Goal: Transaction & Acquisition: Book appointment/travel/reservation

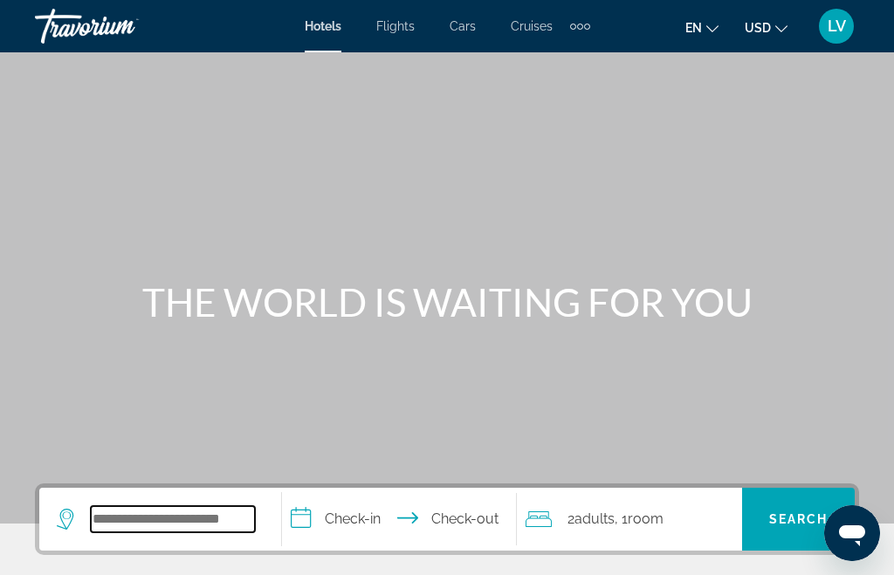
click at [192, 524] on input "Search hotel destination" at bounding box center [173, 519] width 164 height 26
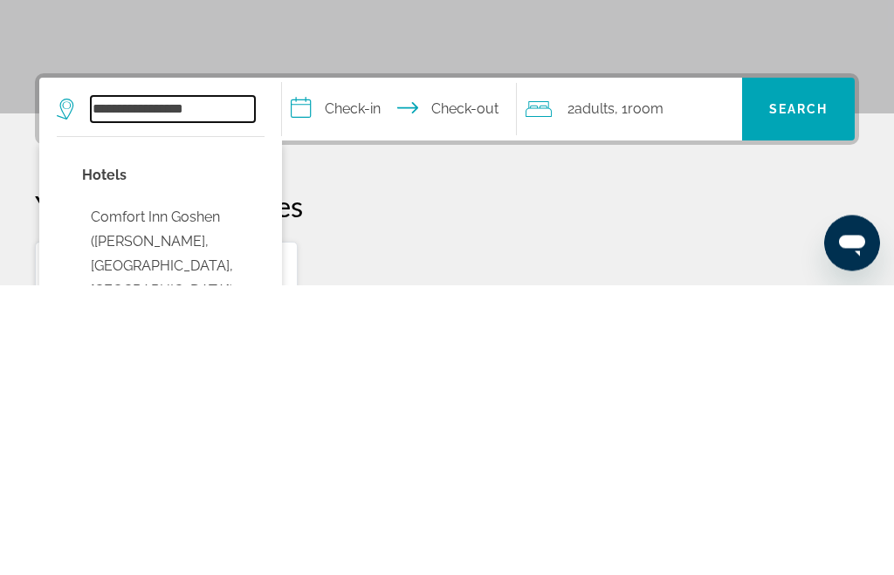
scroll to position [120, 0]
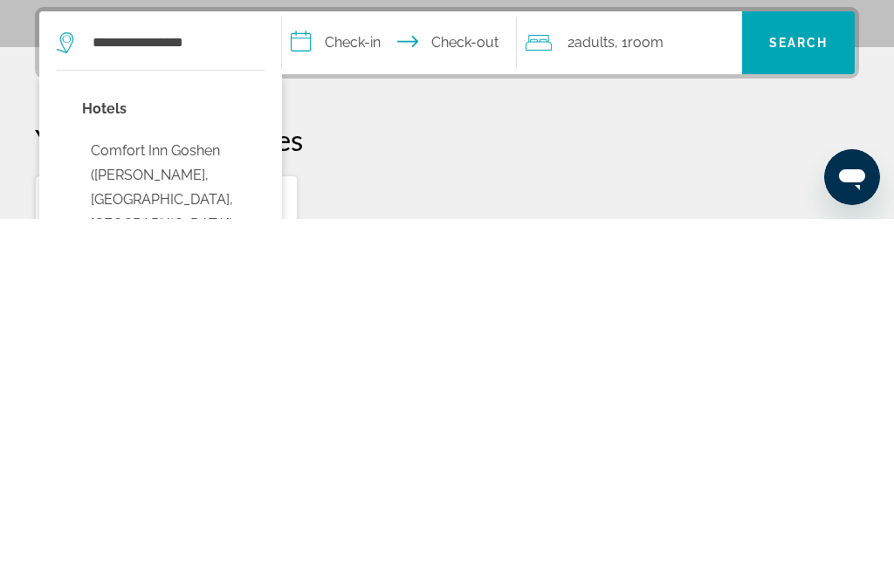
type input "**********"
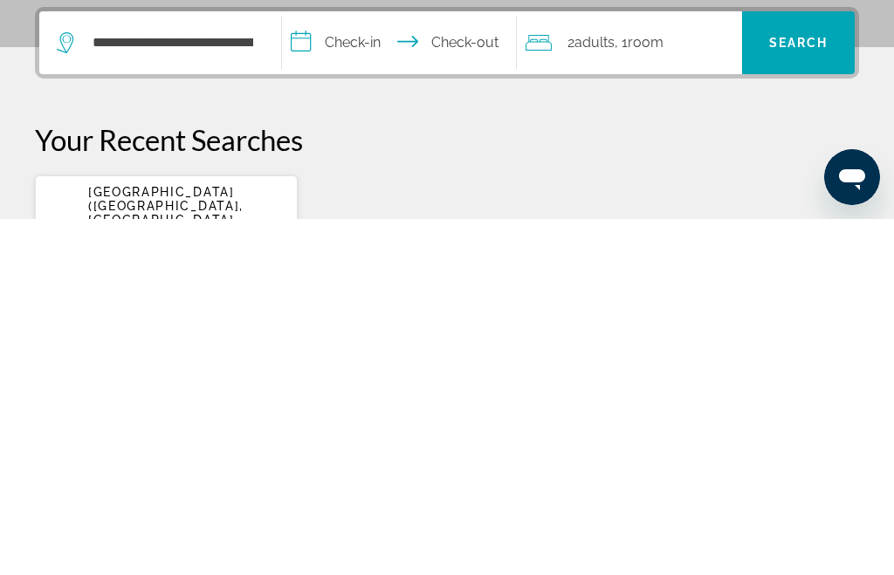
click at [356, 367] on input "**********" at bounding box center [402, 401] width 241 height 68
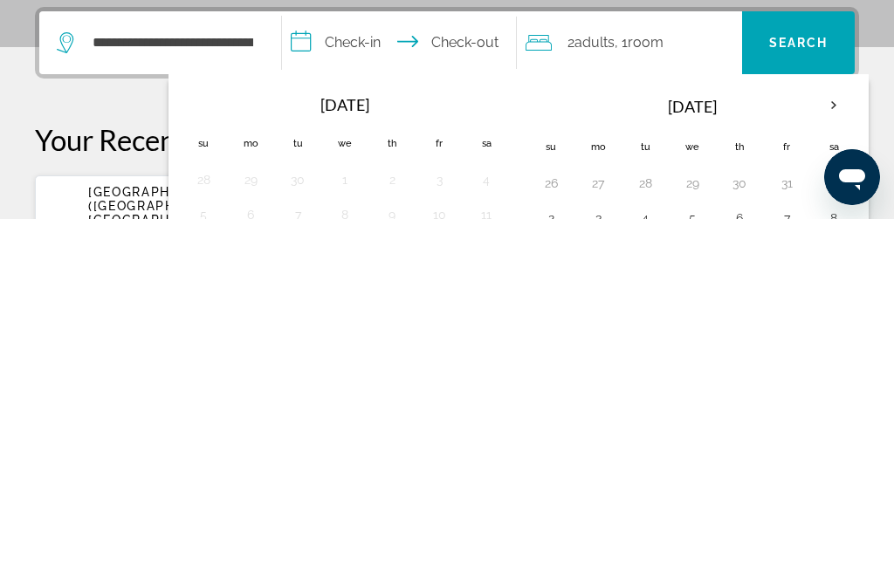
scroll to position [427, 0]
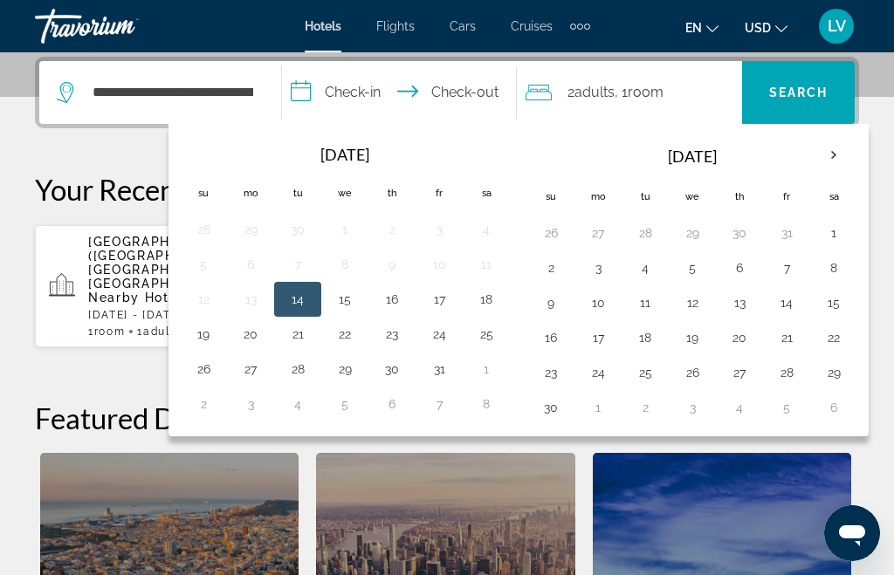
click at [359, 305] on button "15" at bounding box center [345, 299] width 28 height 24
click at [500, 298] on button "18" at bounding box center [486, 299] width 28 height 24
type input "**********"
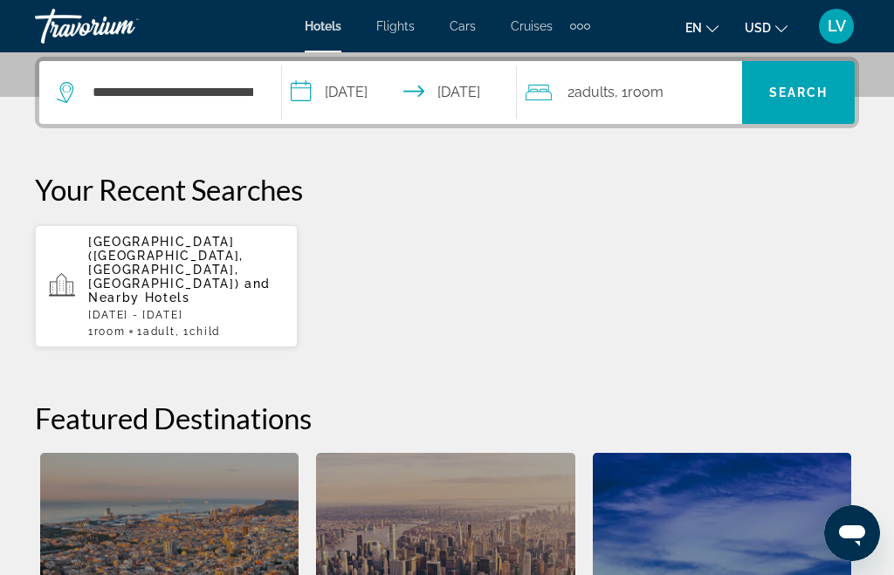
click at [826, 86] on span "Search" at bounding box center [798, 93] width 59 height 14
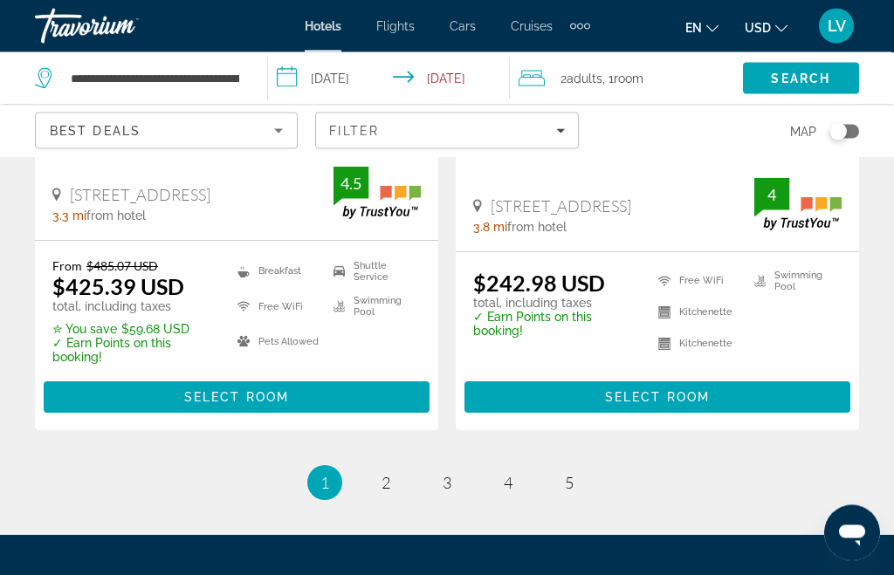
scroll to position [3765, 0]
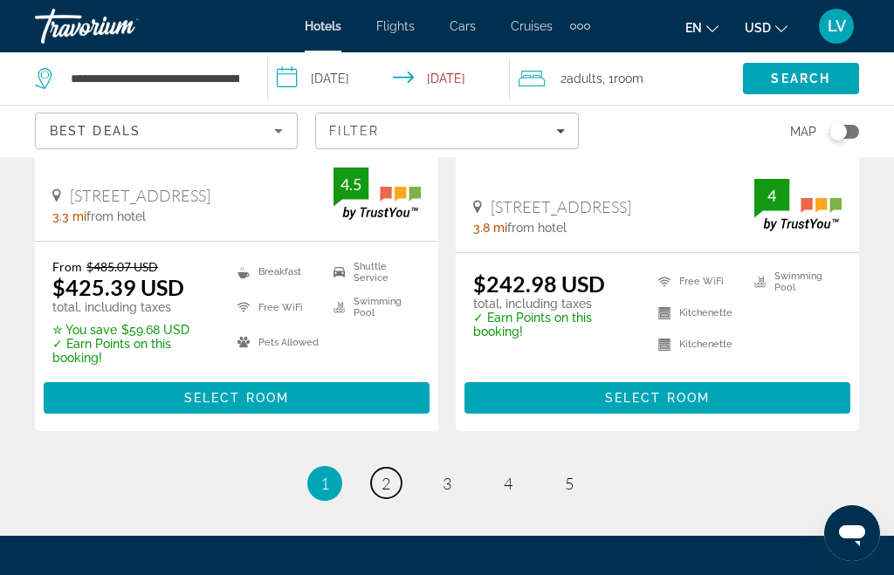
click at [400, 483] on link "page 2" at bounding box center [386, 483] width 31 height 31
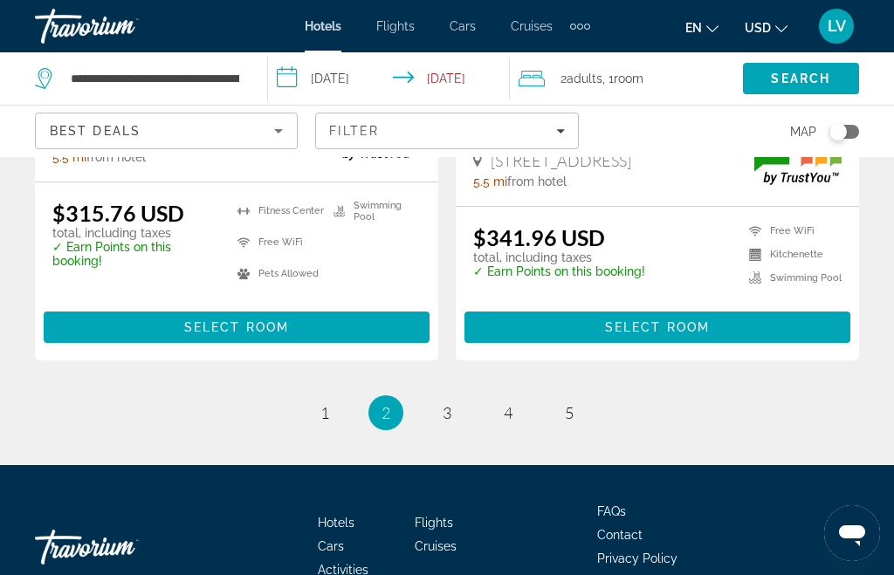
scroll to position [3845, 0]
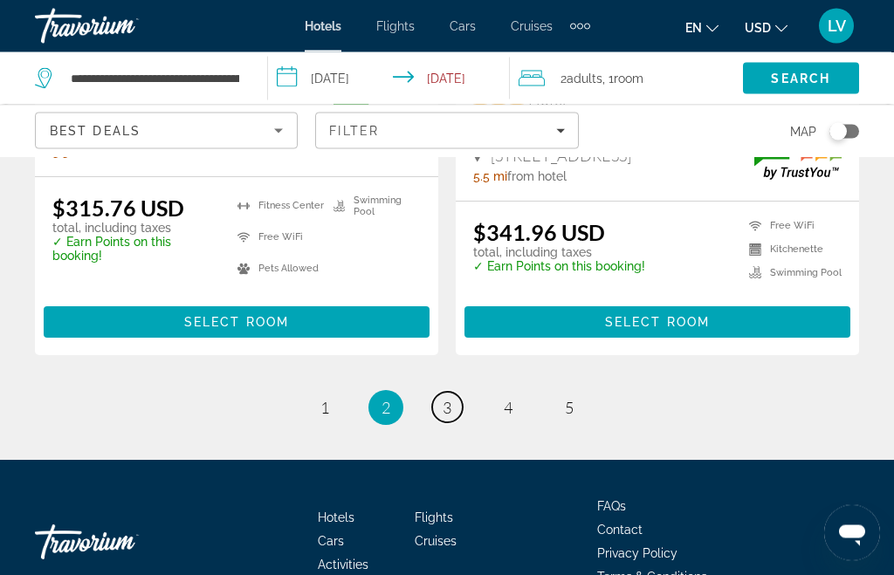
click at [461, 410] on link "page 3" at bounding box center [447, 408] width 31 height 31
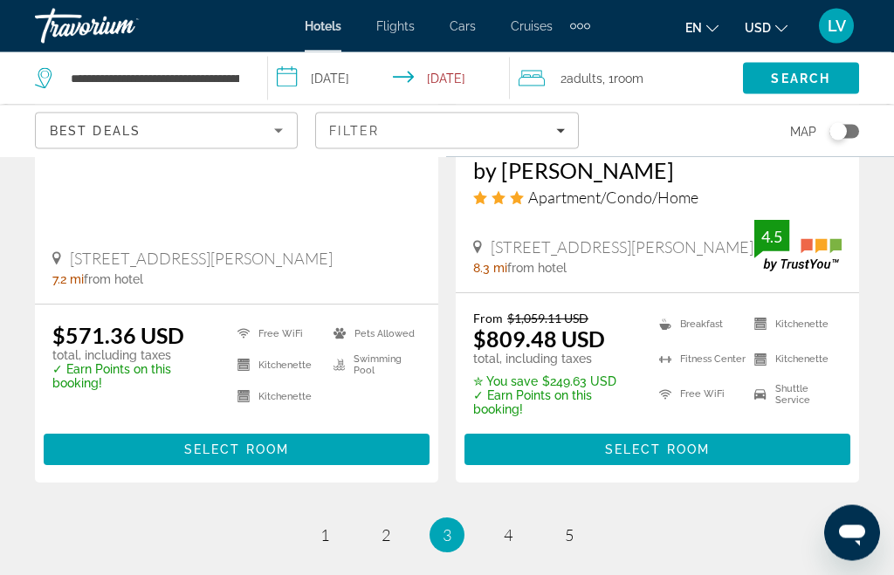
scroll to position [3631, 0]
click at [520, 520] on link "page 4" at bounding box center [508, 535] width 31 height 31
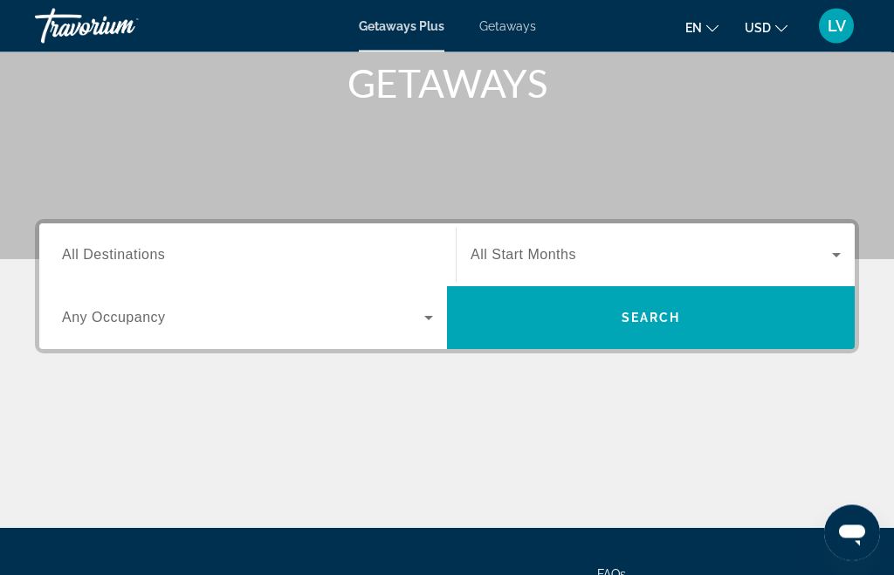
scroll to position [268, 0]
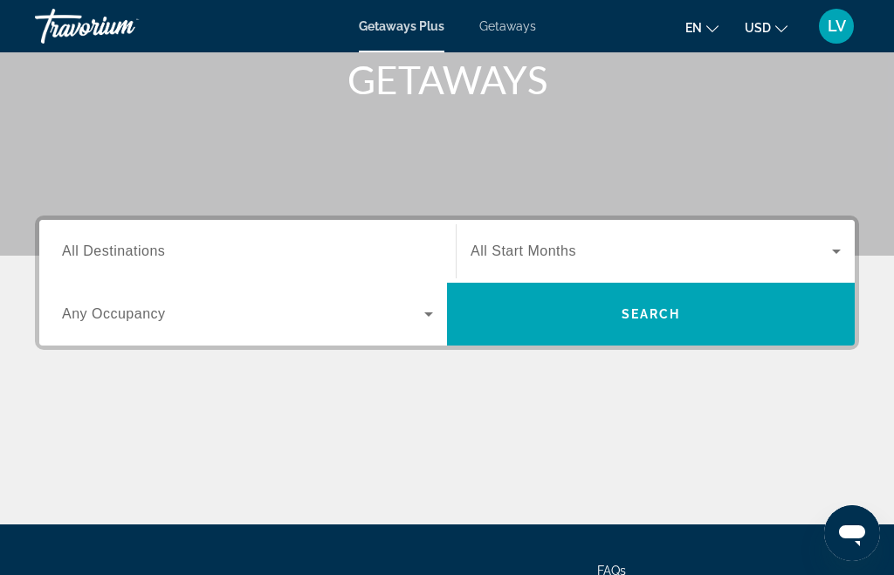
click at [286, 260] on input "Destination All Destinations" at bounding box center [247, 252] width 371 height 21
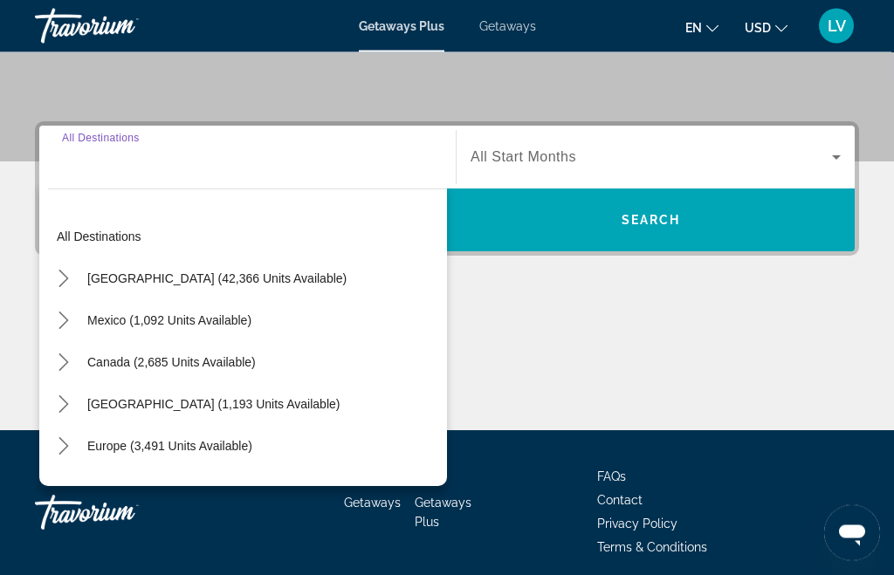
scroll to position [373, 0]
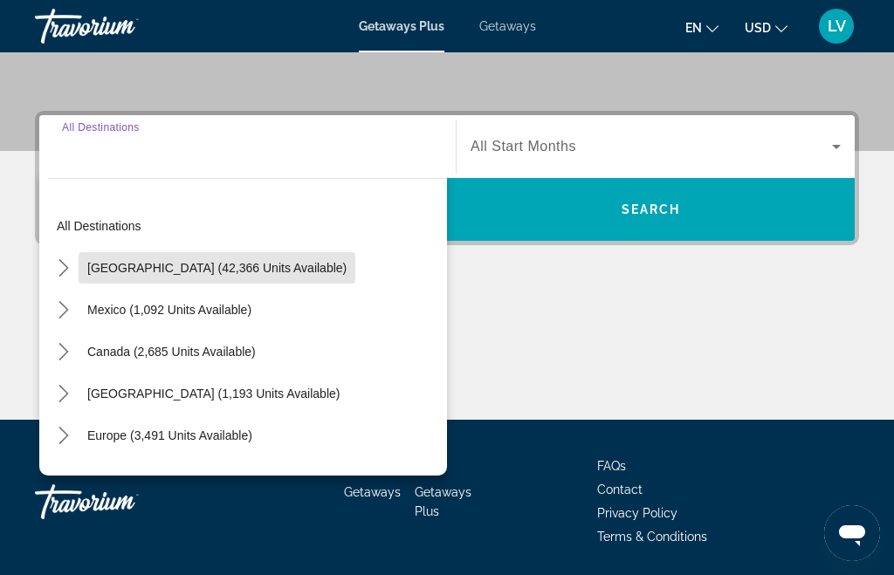
click at [260, 275] on span "Select destination: United States (42,366 units available)" at bounding box center [217, 268] width 277 height 42
type input "**********"
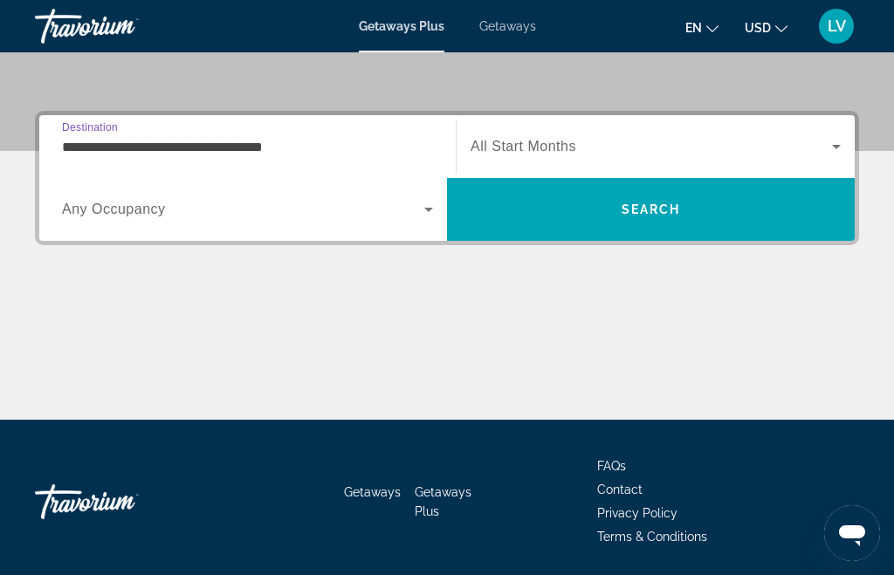
click at [173, 215] on span "Search widget" at bounding box center [243, 209] width 362 height 21
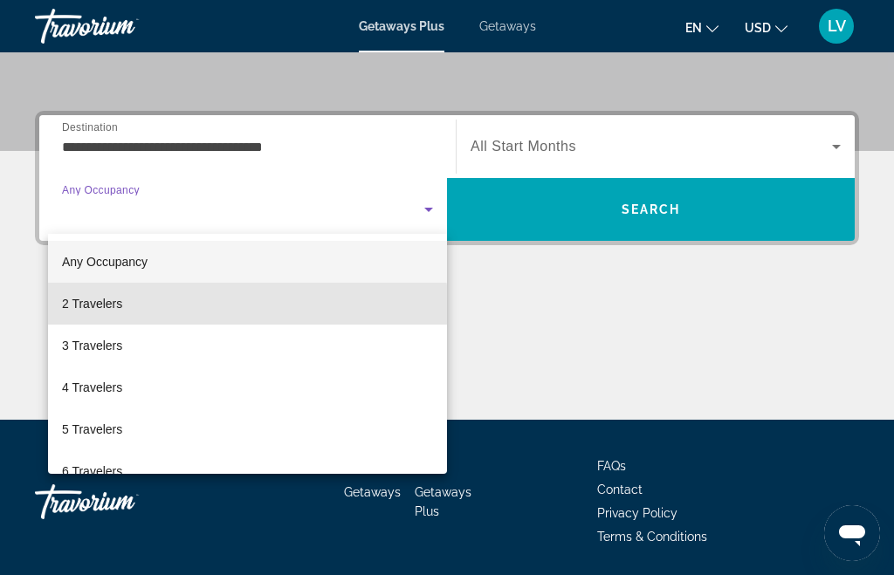
click at [114, 308] on span "2 Travelers" at bounding box center [92, 303] width 60 height 21
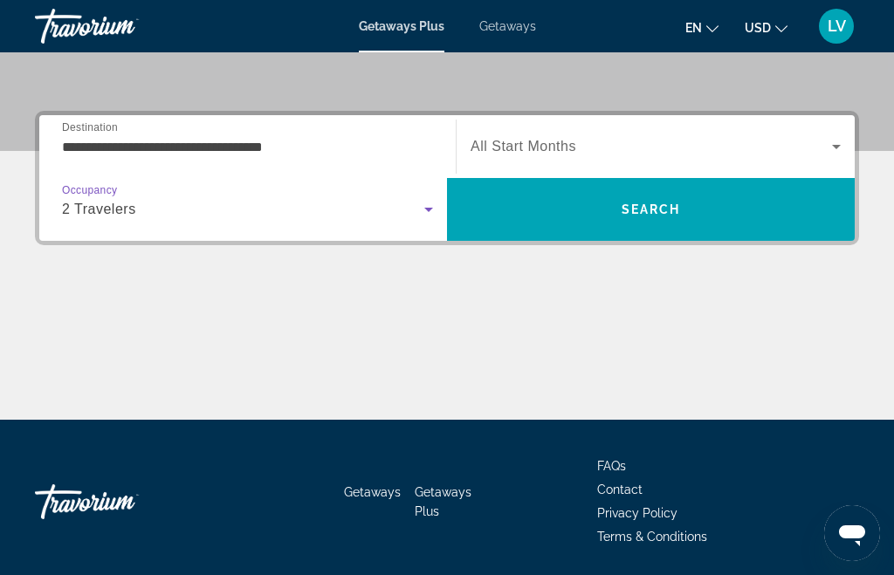
click at [581, 147] on span "Search widget" at bounding box center [650, 146] width 361 height 21
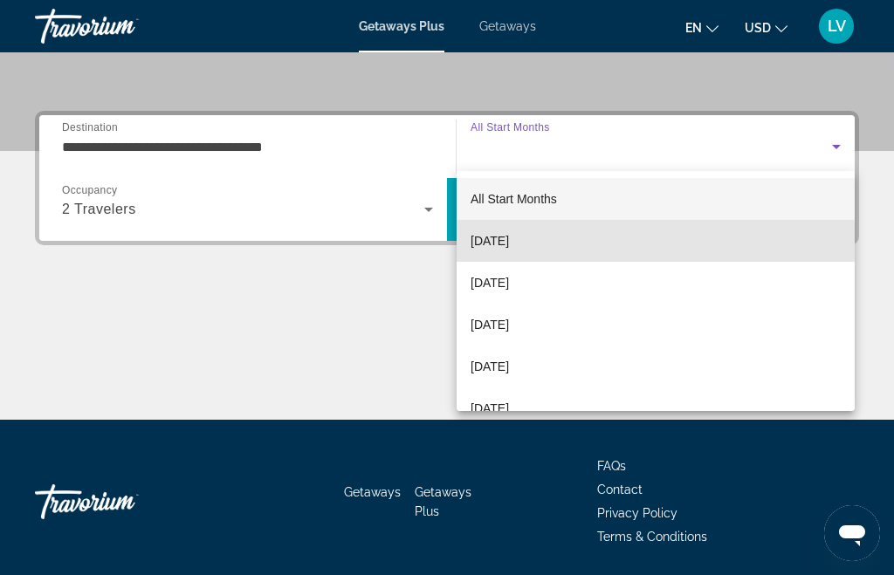
click at [509, 245] on span "[DATE]" at bounding box center [489, 240] width 38 height 21
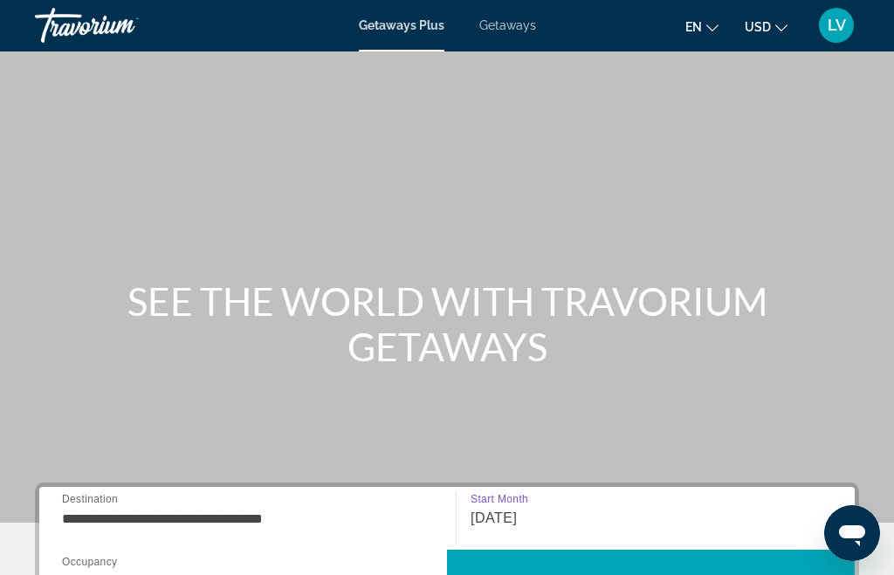
scroll to position [0, 0]
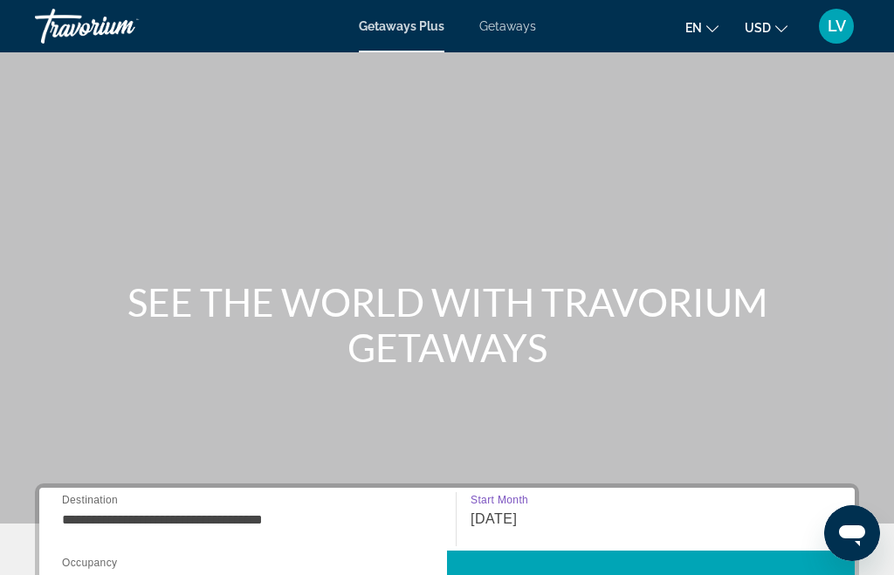
click at [527, 33] on span "Getaways" at bounding box center [507, 26] width 57 height 14
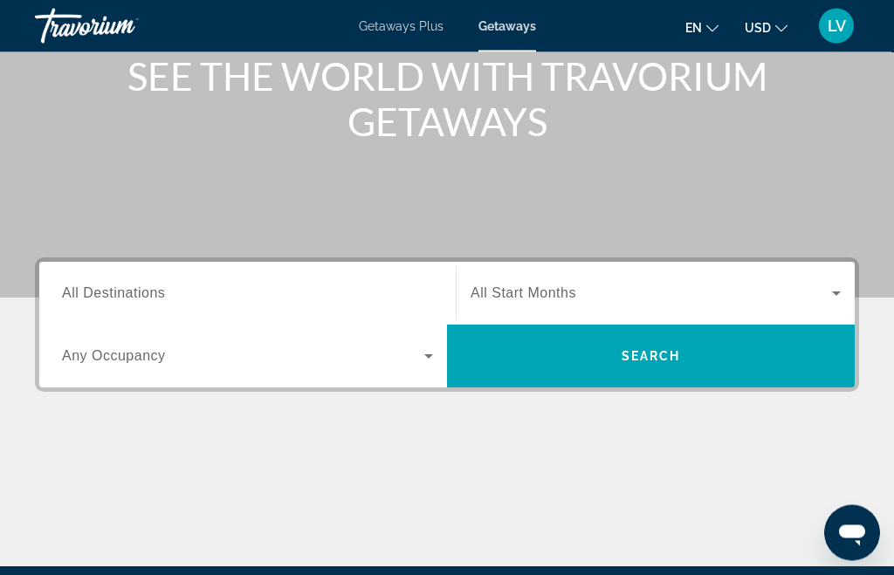
scroll to position [226, 0]
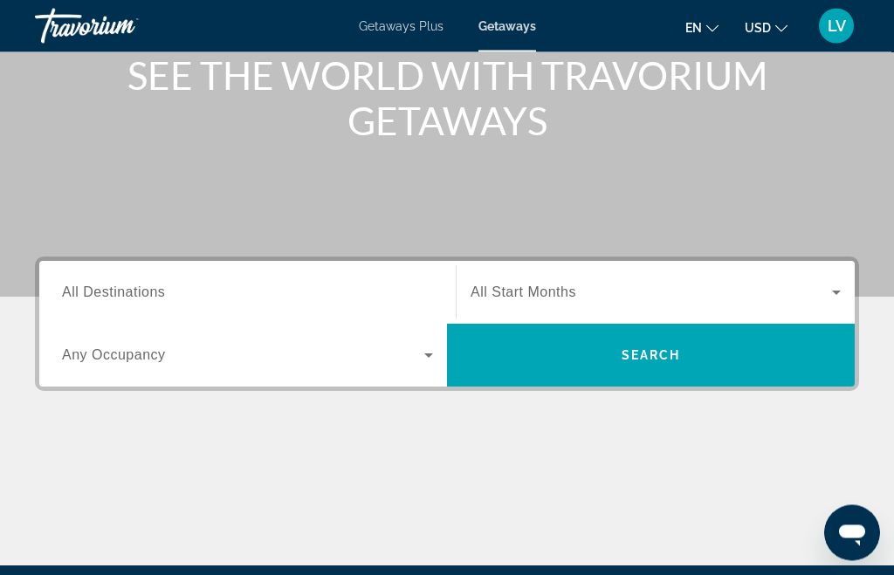
click at [182, 291] on input "Destination All Destinations" at bounding box center [247, 294] width 371 height 21
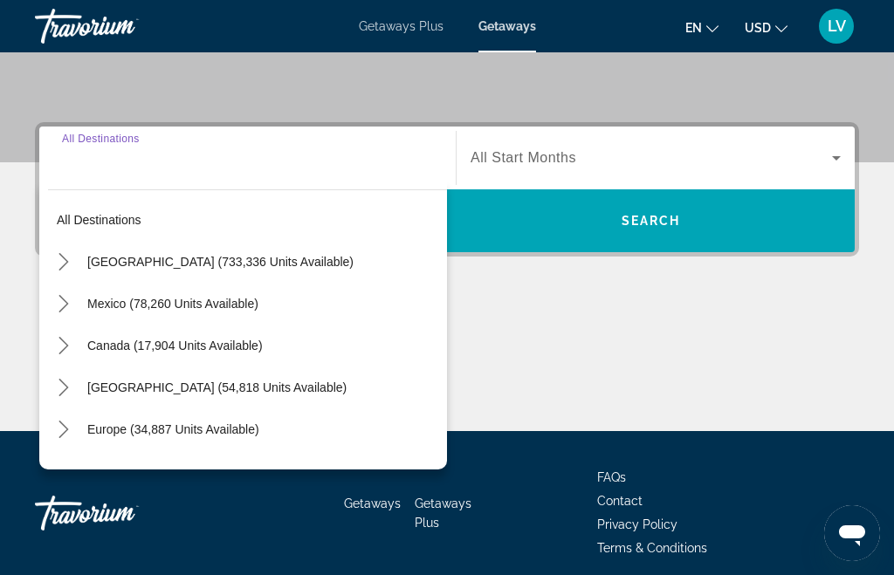
scroll to position [373, 0]
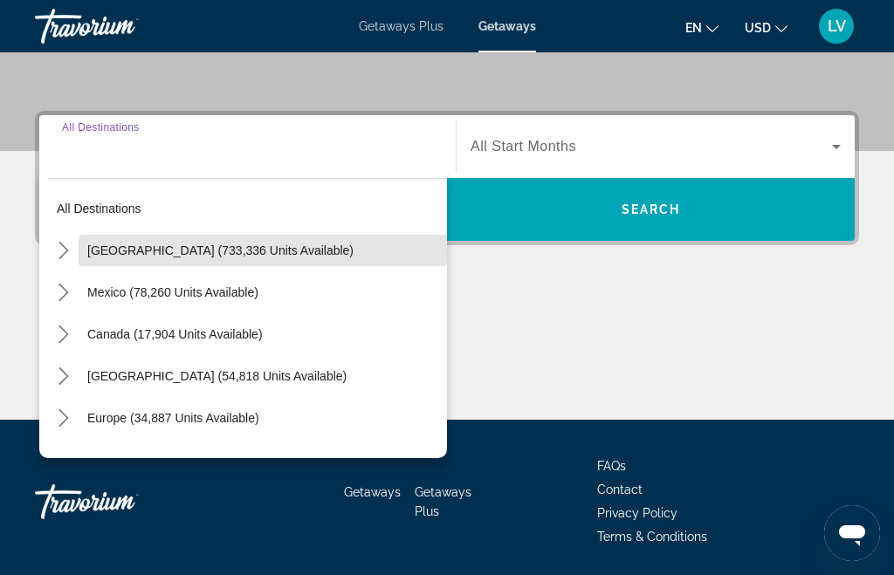
click at [260, 253] on span "[GEOGRAPHIC_DATA] (733,336 units available)" at bounding box center [220, 250] width 266 height 14
type input "**********"
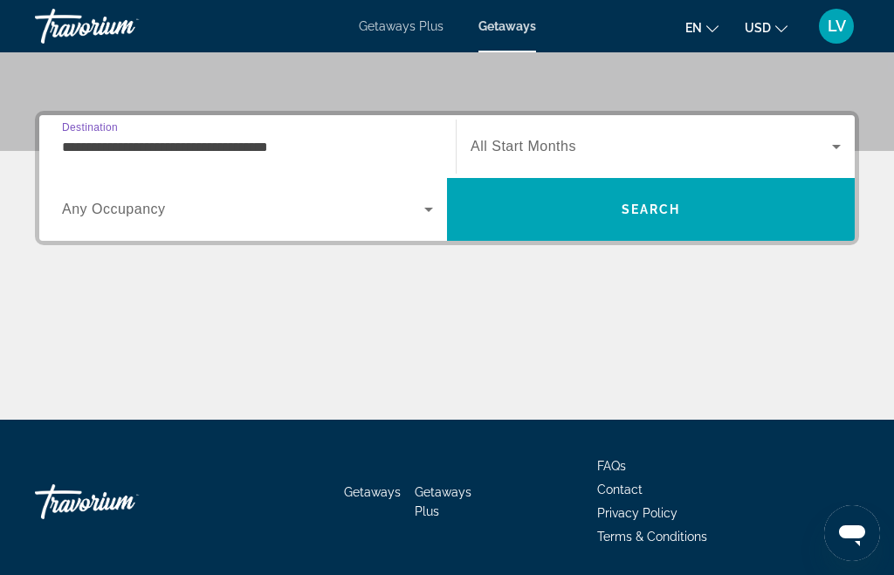
click at [173, 216] on span "Search widget" at bounding box center [243, 209] width 362 height 21
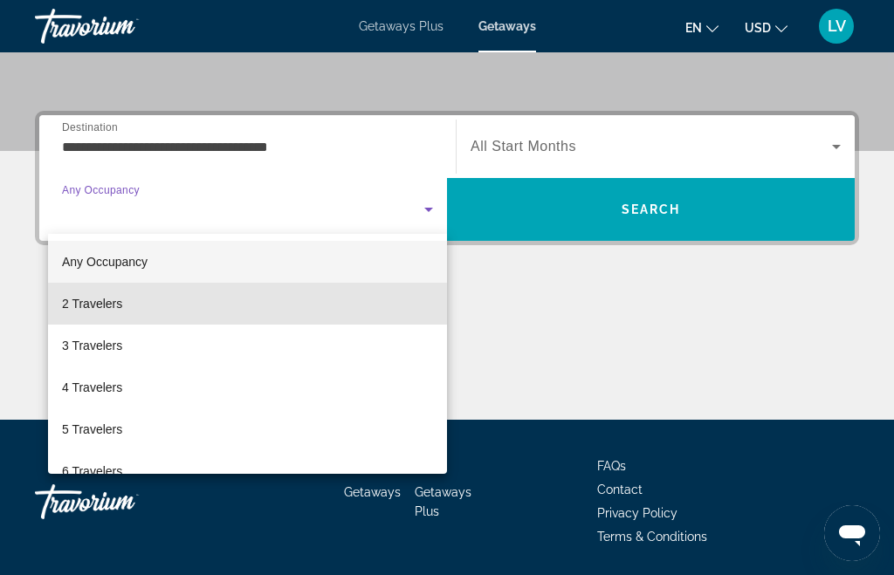
click at [140, 306] on mat-option "2 Travelers" at bounding box center [247, 304] width 399 height 42
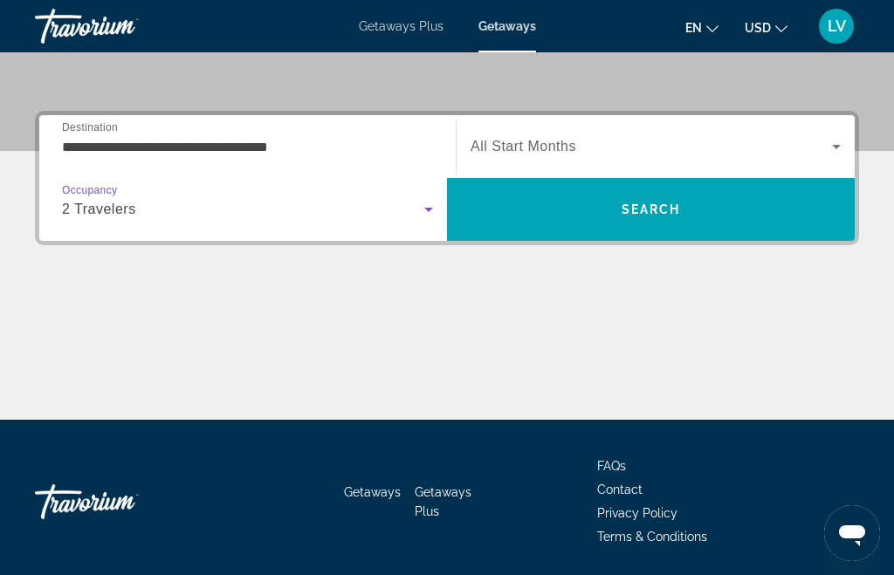
click at [562, 137] on span "Search widget" at bounding box center [650, 146] width 361 height 21
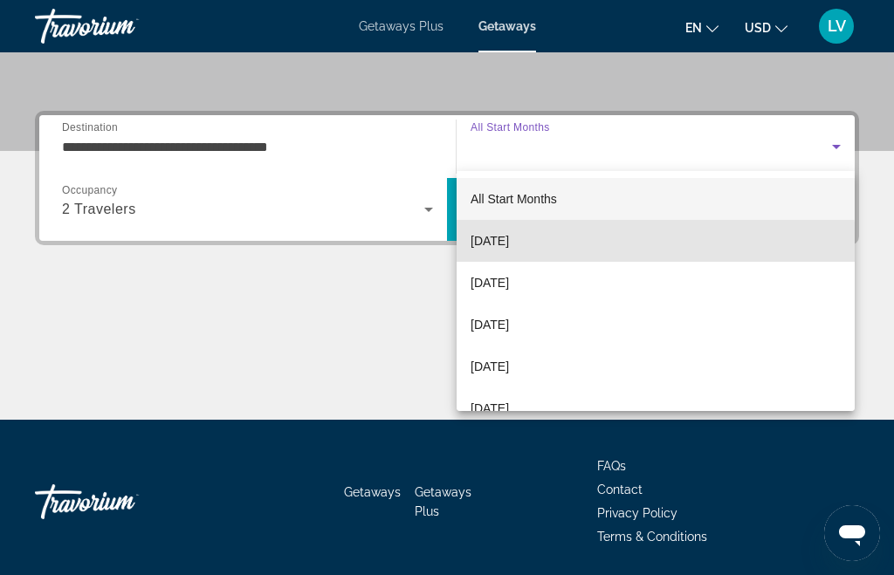
click at [552, 244] on mat-option "[DATE]" at bounding box center [655, 241] width 398 height 42
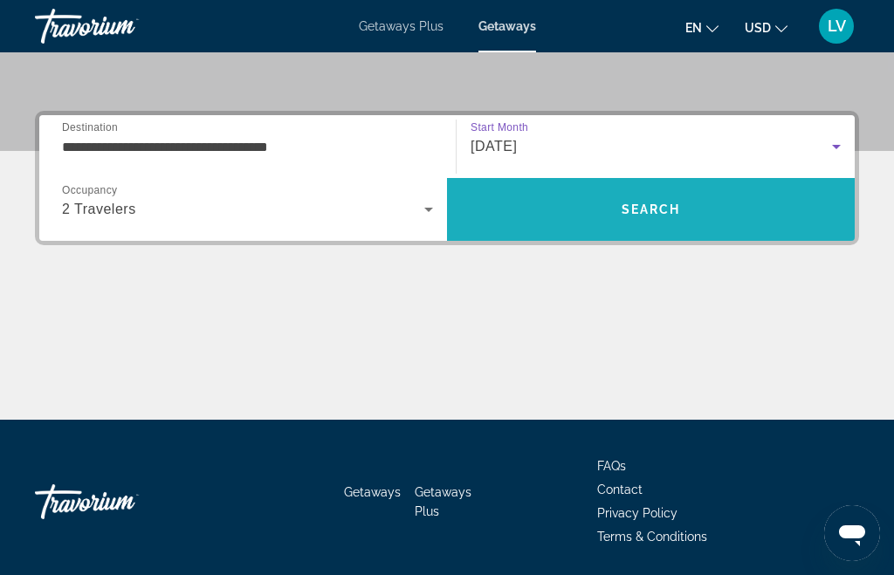
click at [670, 213] on span "Search" at bounding box center [650, 209] width 59 height 14
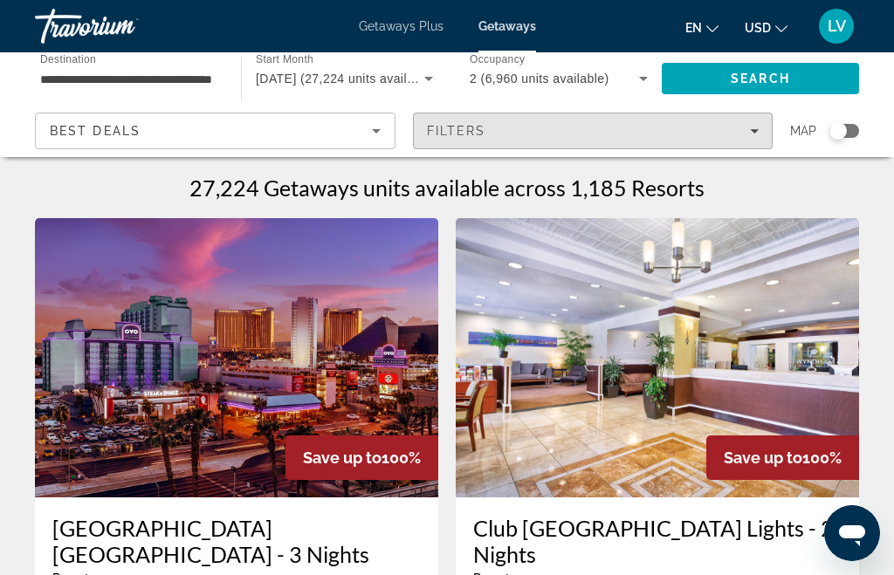
click at [603, 140] on span "Filters" at bounding box center [593, 131] width 359 height 42
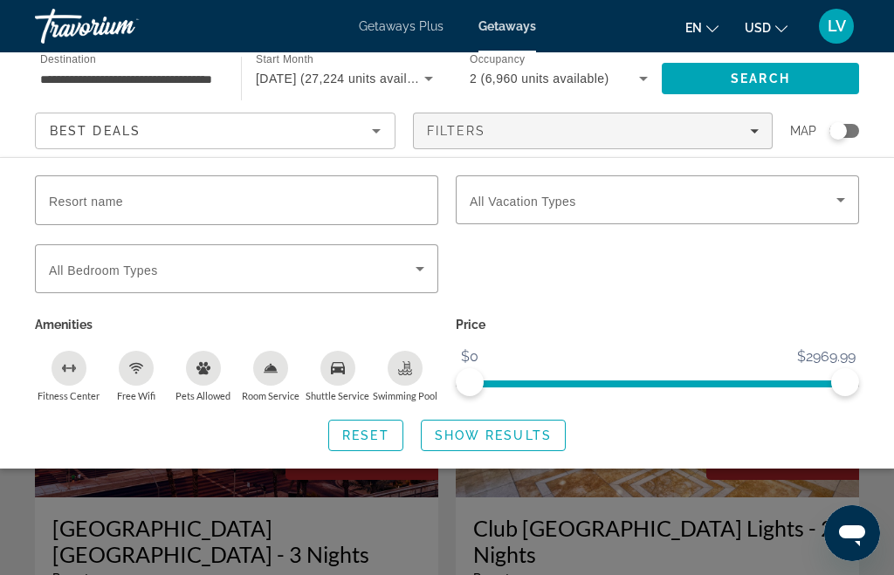
click at [208, 203] on input "Resort name" at bounding box center [236, 200] width 375 height 21
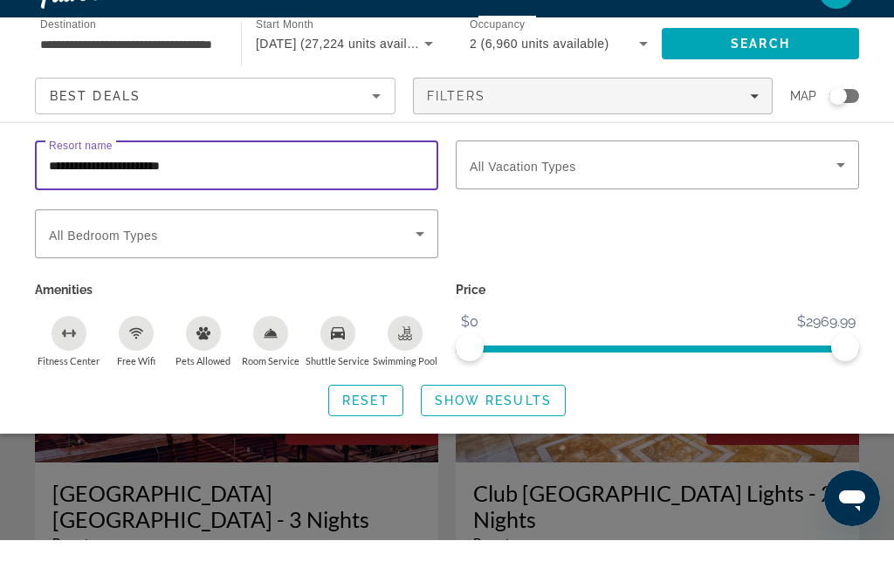
type input "**********"
click at [847, 124] on div "Search widget" at bounding box center [844, 131] width 30 height 14
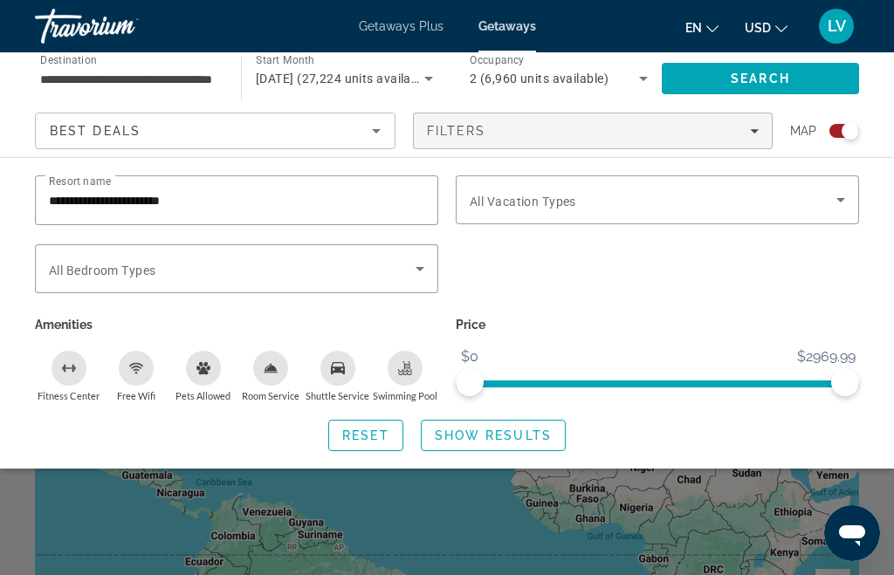
scroll to position [33, 0]
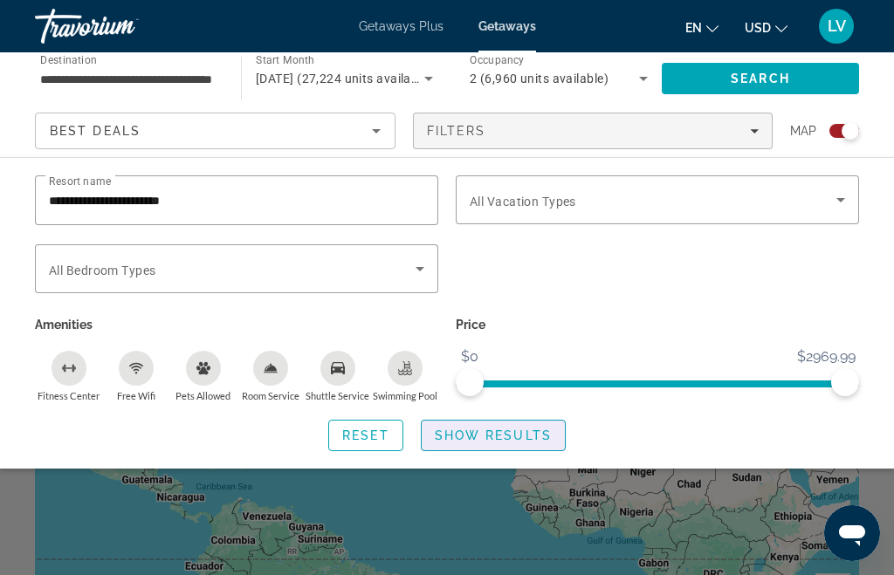
click at [523, 438] on span "Show Results" at bounding box center [493, 435] width 117 height 14
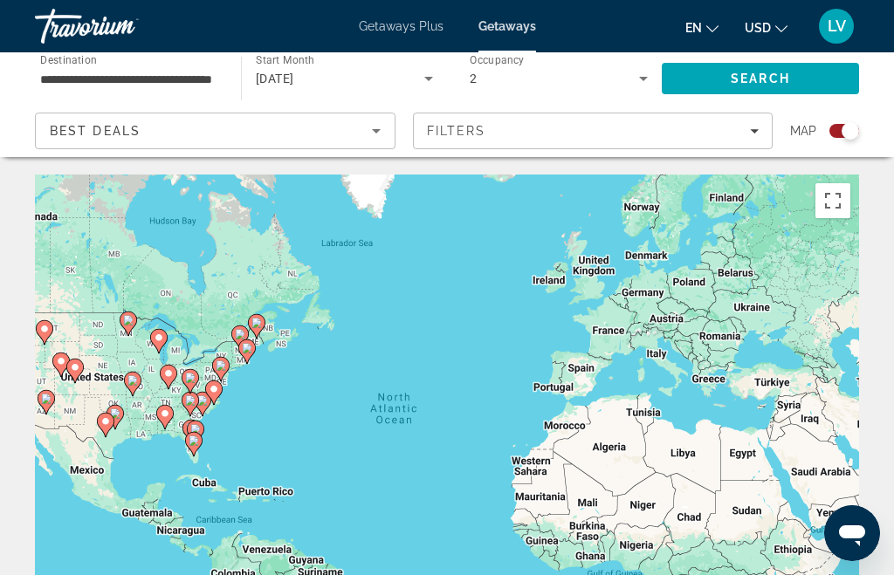
scroll to position [38, 0]
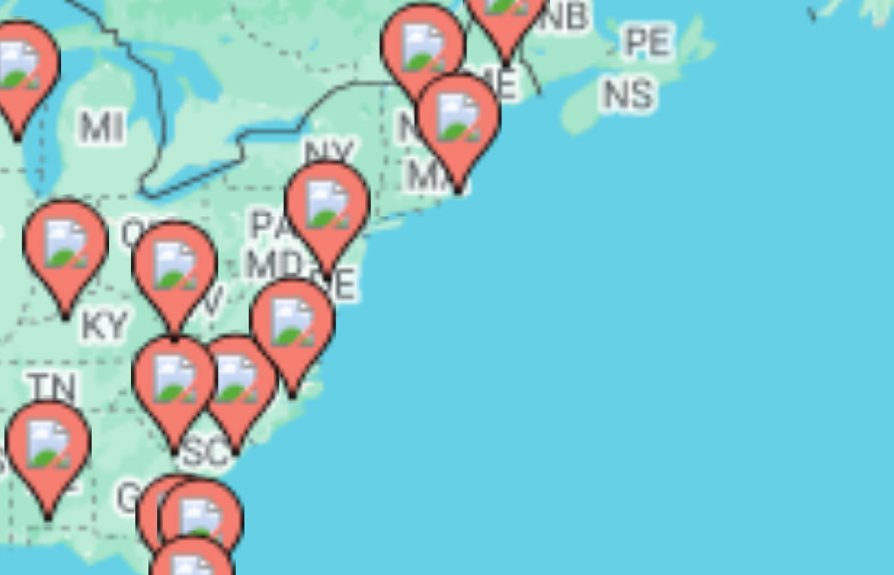
click at [216, 324] on image "Main content" at bounding box center [221, 329] width 10 height 10
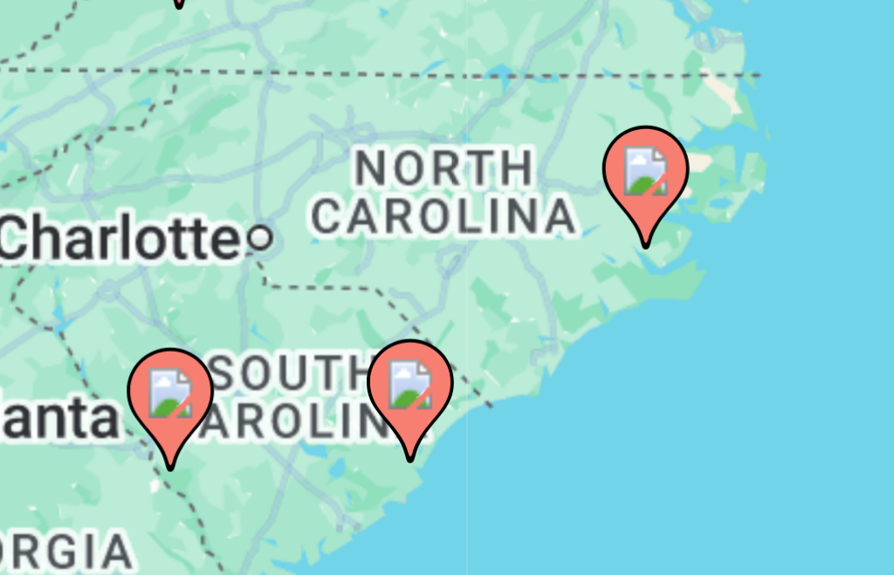
scroll to position [88, 0]
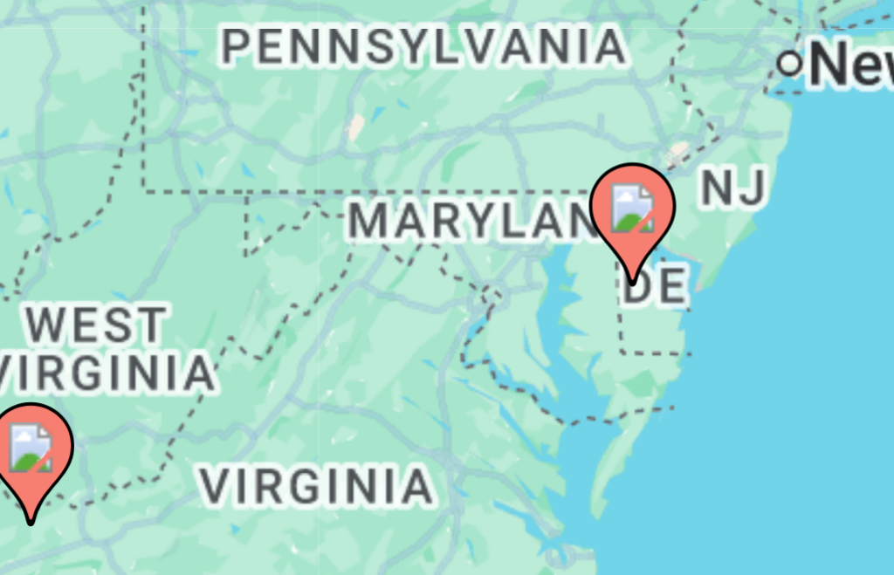
click at [442, 381] on image "Main content" at bounding box center [447, 386] width 10 height 10
type input "**********"
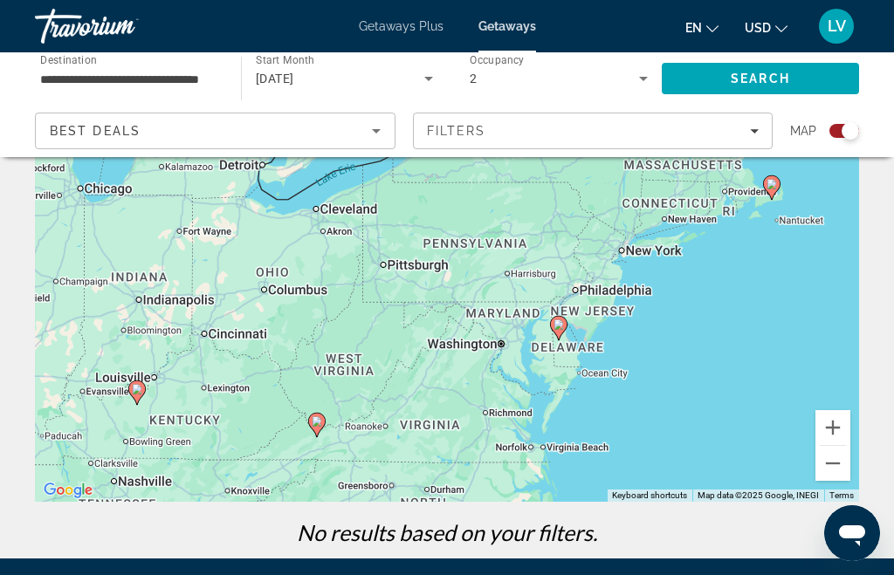
scroll to position [195, 0]
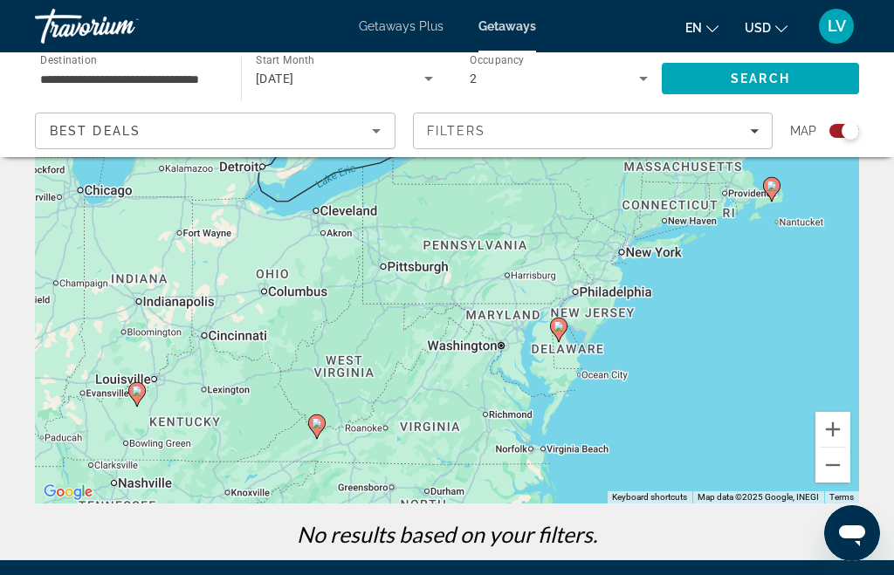
click at [585, 133] on div "Filters" at bounding box center [593, 131] width 332 height 14
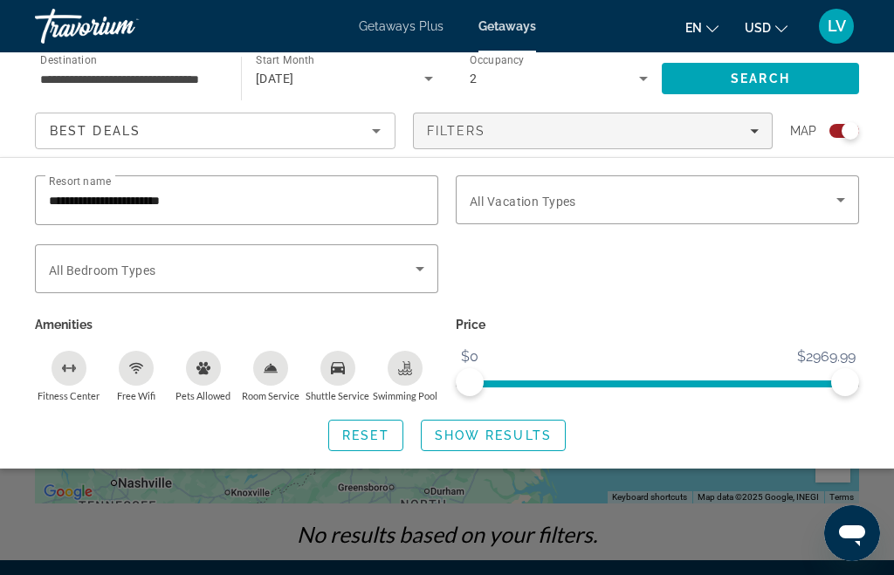
click at [403, 270] on span "Search widget" at bounding box center [232, 268] width 367 height 21
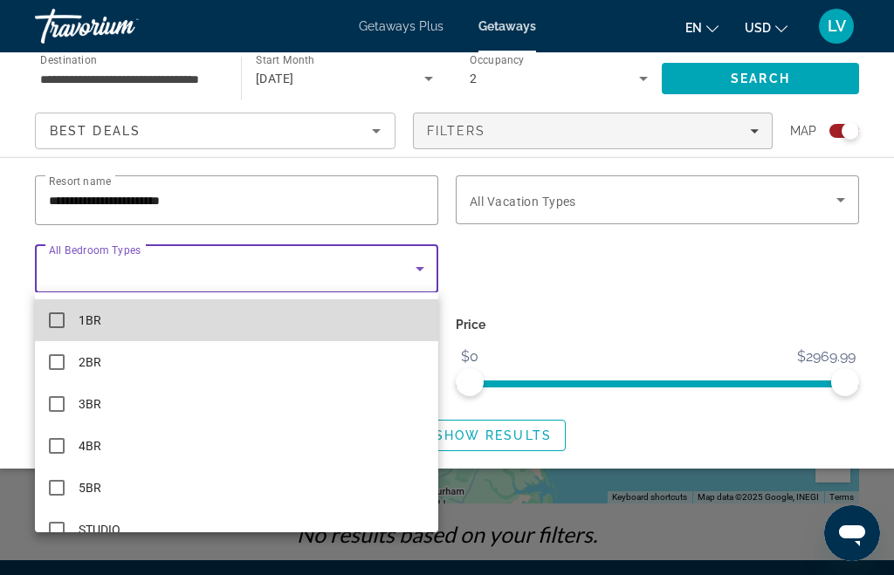
click at [63, 324] on mat-pseudo-checkbox at bounding box center [57, 320] width 16 height 16
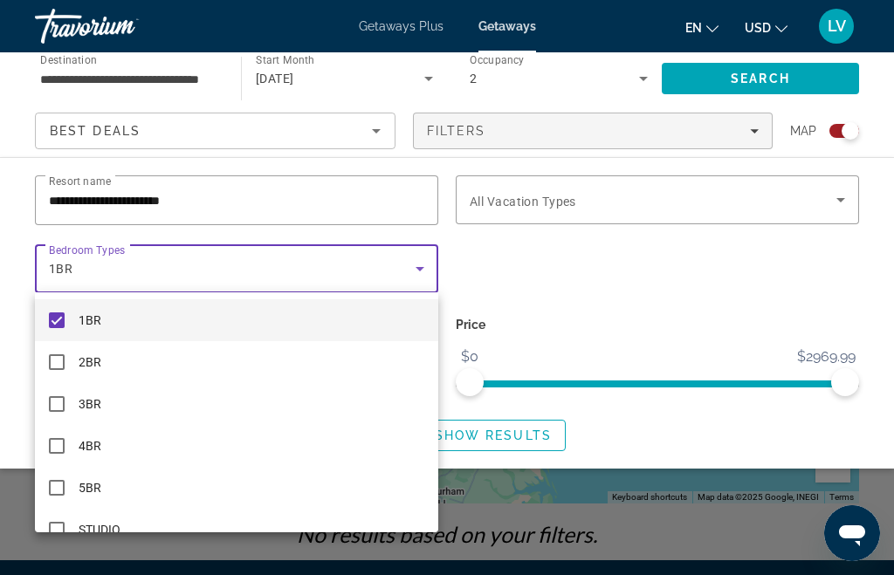
click at [602, 199] on div at bounding box center [447, 287] width 894 height 575
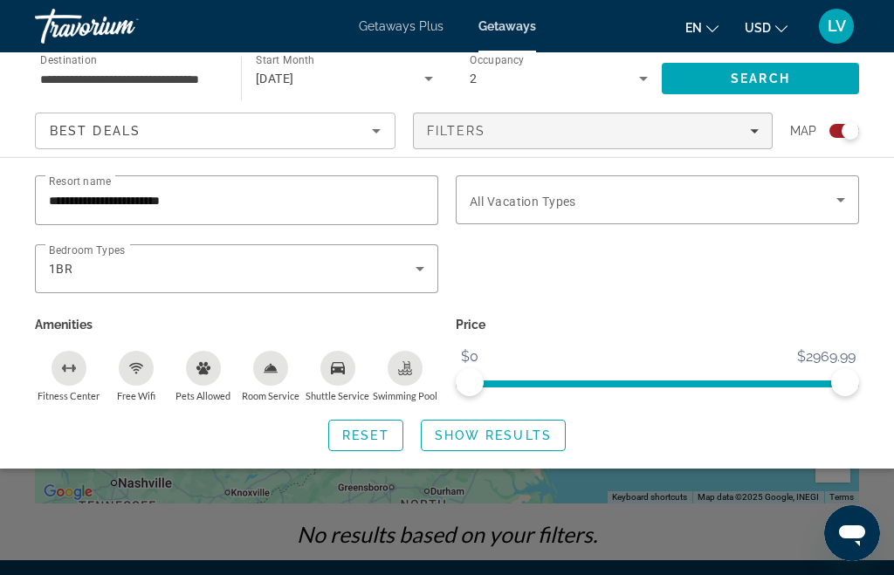
click at [621, 197] on span "Search widget" at bounding box center [653, 199] width 367 height 21
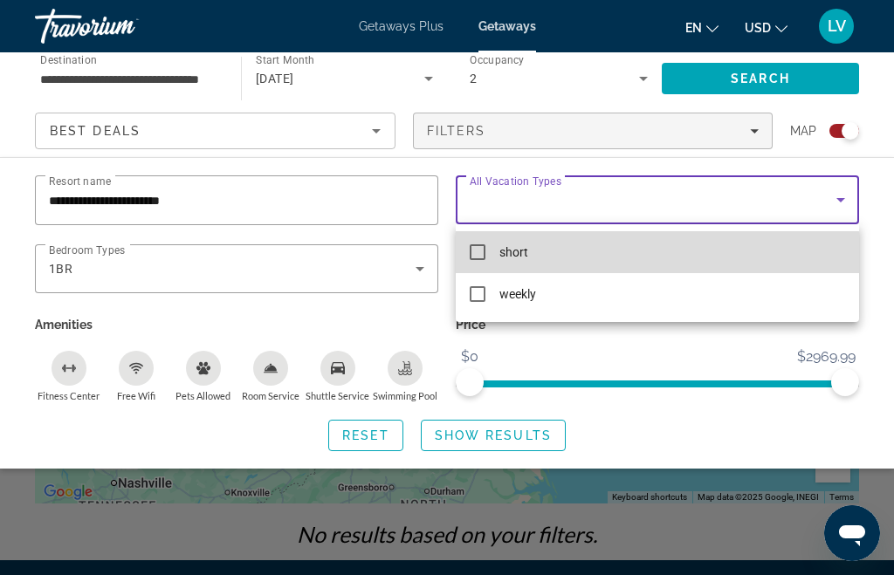
click at [485, 257] on mat-option "short" at bounding box center [657, 252] width 403 height 42
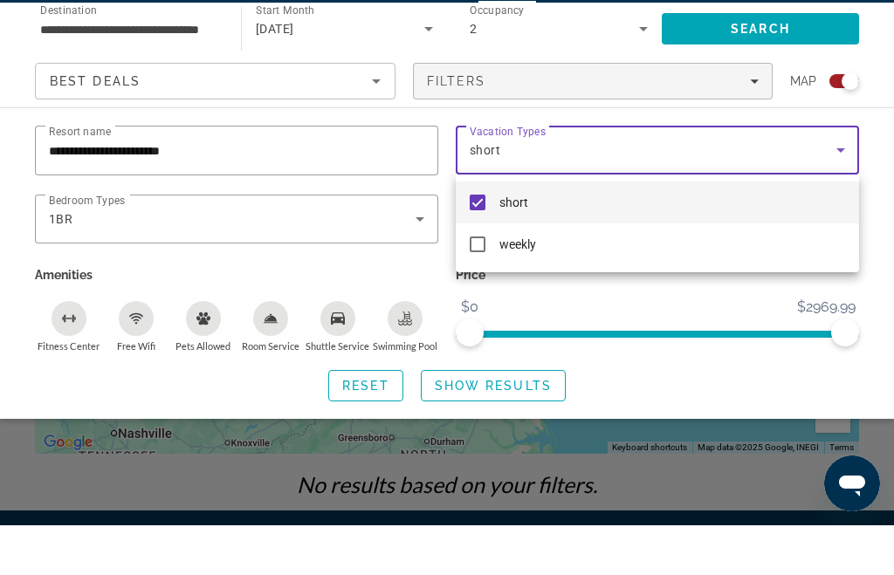
scroll to position [335, 0]
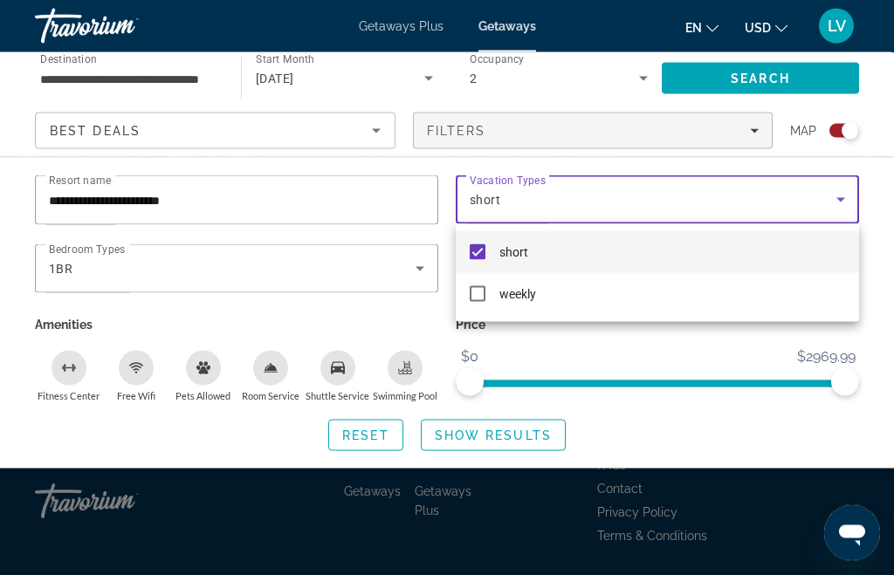
click at [531, 428] on div at bounding box center [447, 287] width 894 height 575
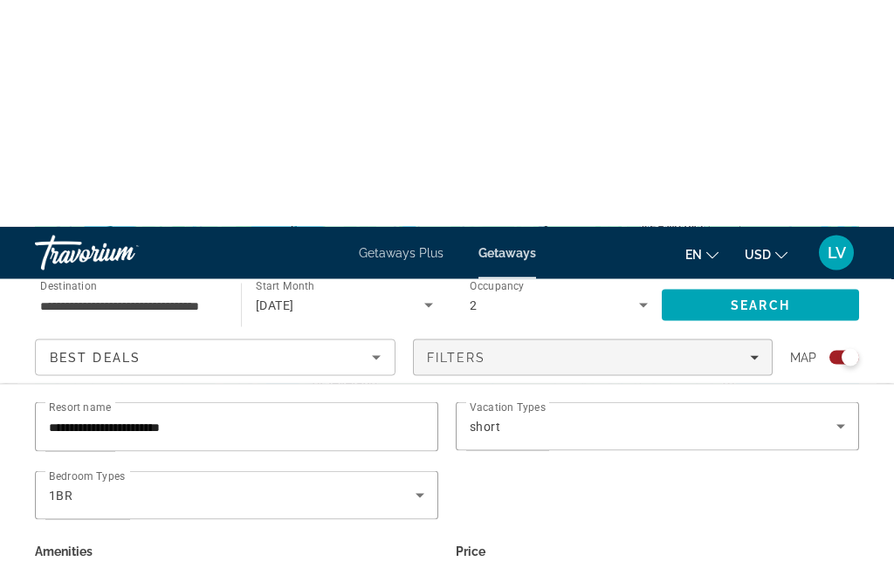
scroll to position [0, 0]
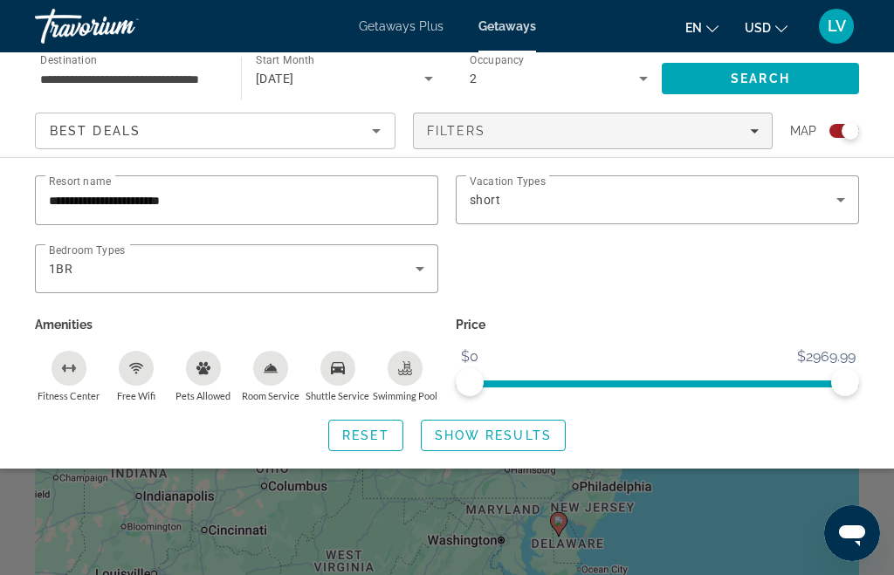
click at [419, 31] on span "Getaways Plus" at bounding box center [401, 26] width 85 height 14
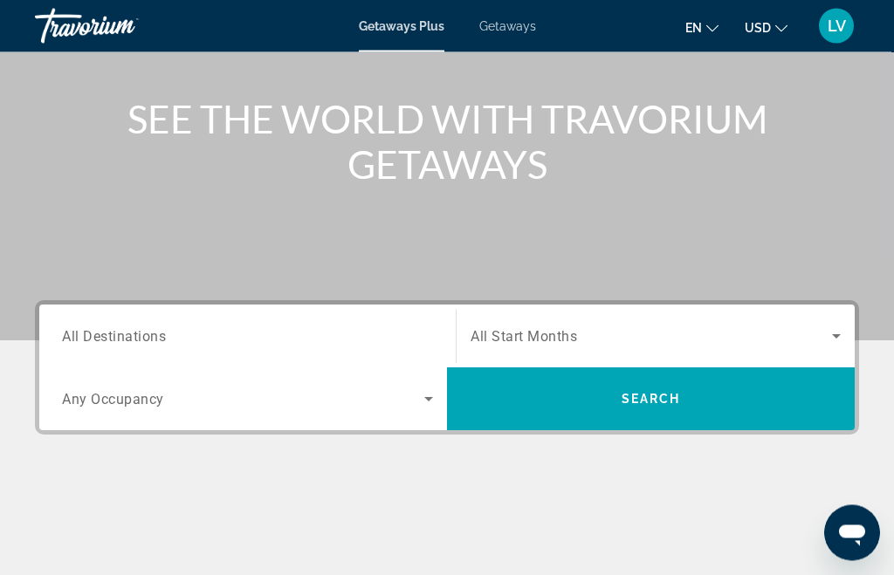
scroll to position [183, 0]
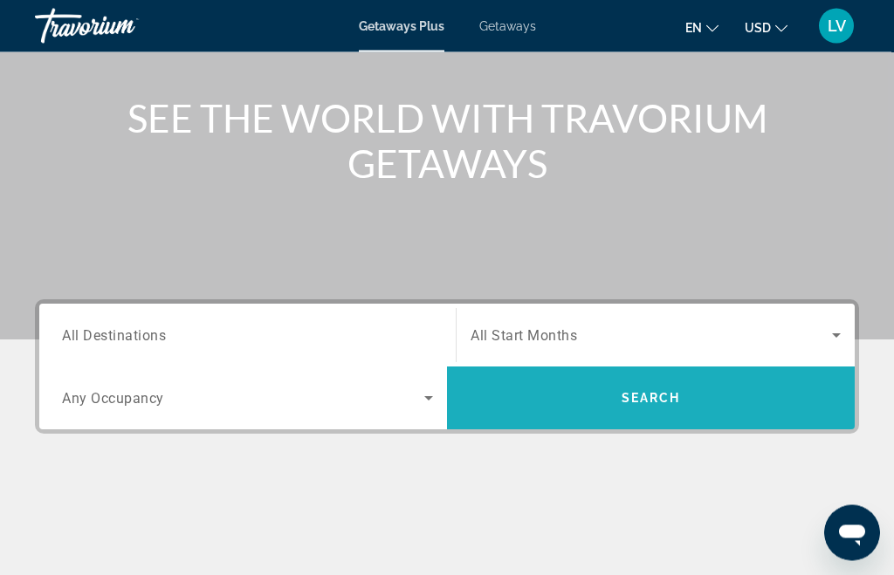
click at [662, 392] on span "Search" at bounding box center [650, 399] width 59 height 14
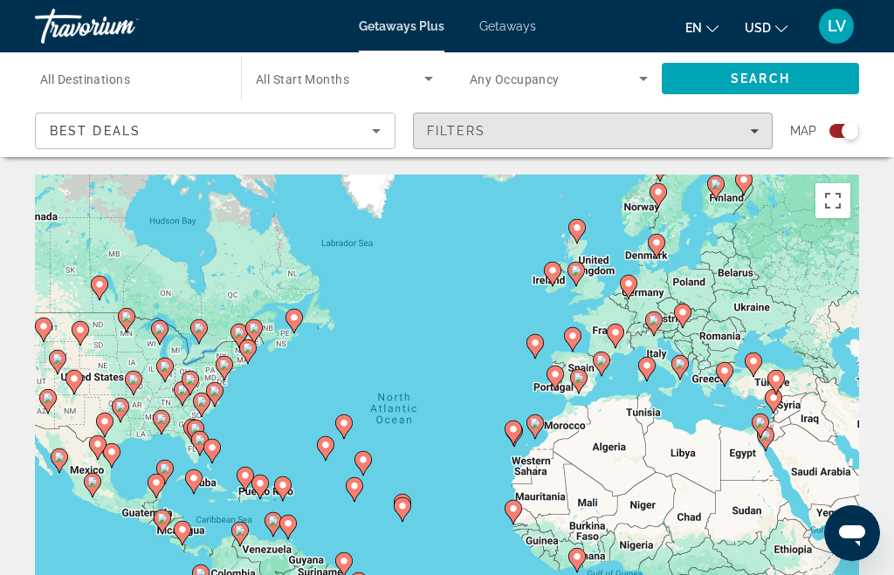
click at [627, 129] on div "Filters" at bounding box center [593, 131] width 332 height 14
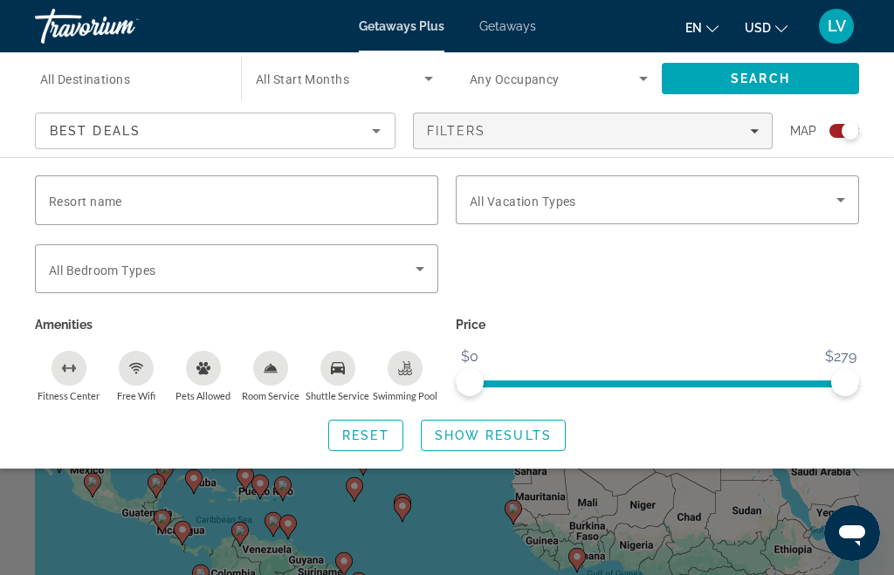
click at [557, 125] on div "Filters" at bounding box center [593, 131] width 332 height 14
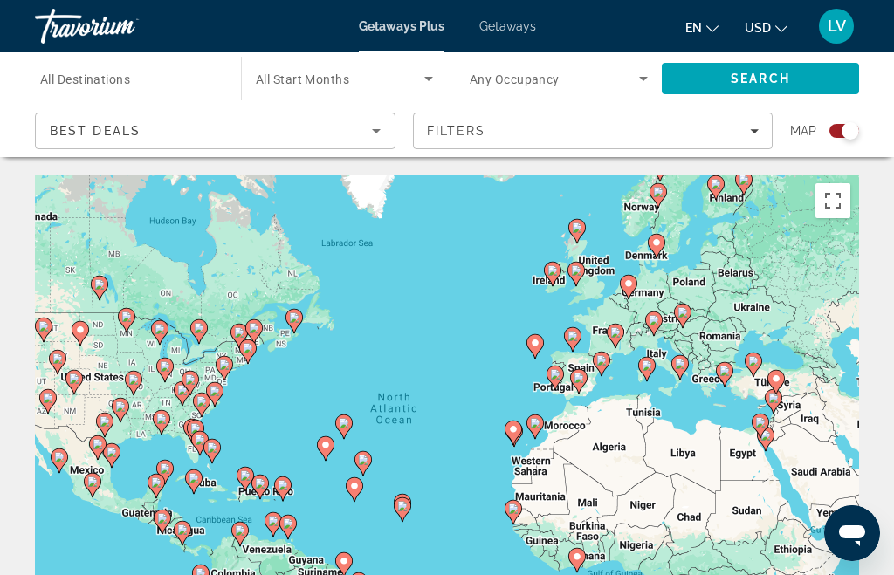
click at [522, 134] on div "Filters" at bounding box center [593, 131] width 332 height 14
